Goal: Check status

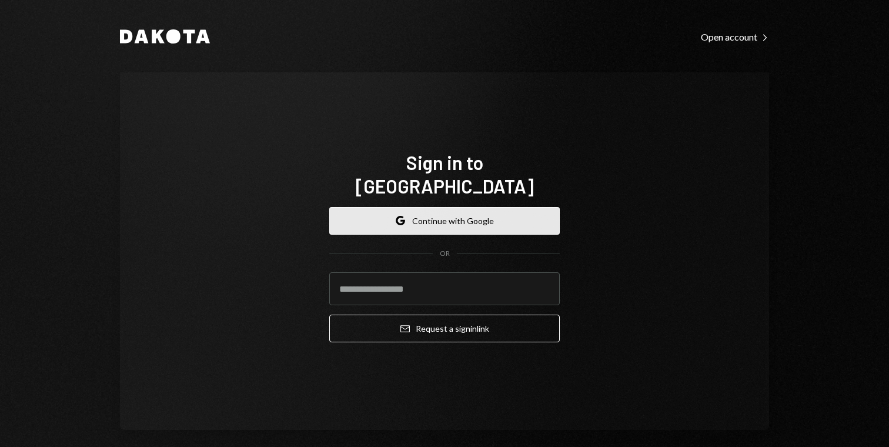
click at [400, 220] on icon "button" at bounding box center [402, 222] width 5 height 4
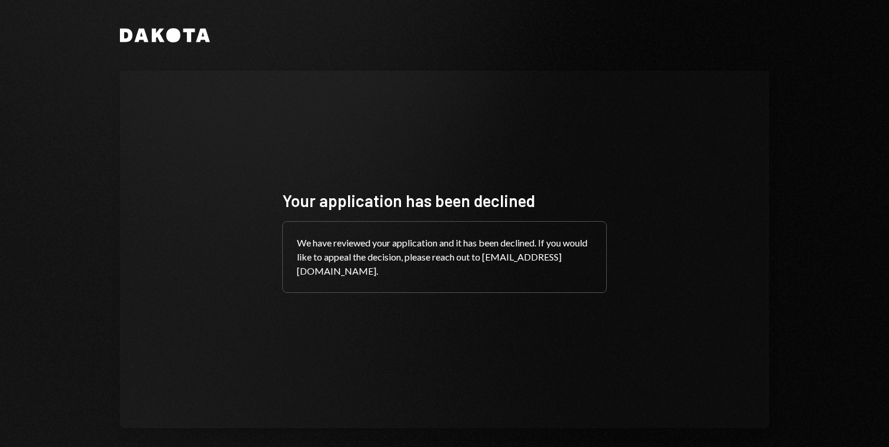
click at [389, 241] on div "We have reviewed your application and it has been declined. If you would like t…" at bounding box center [444, 257] width 323 height 71
click at [353, 99] on div "Your application has been declined We have reviewed your application and it has…" at bounding box center [444, 249] width 649 height 357
